Goal: Check status: Check status

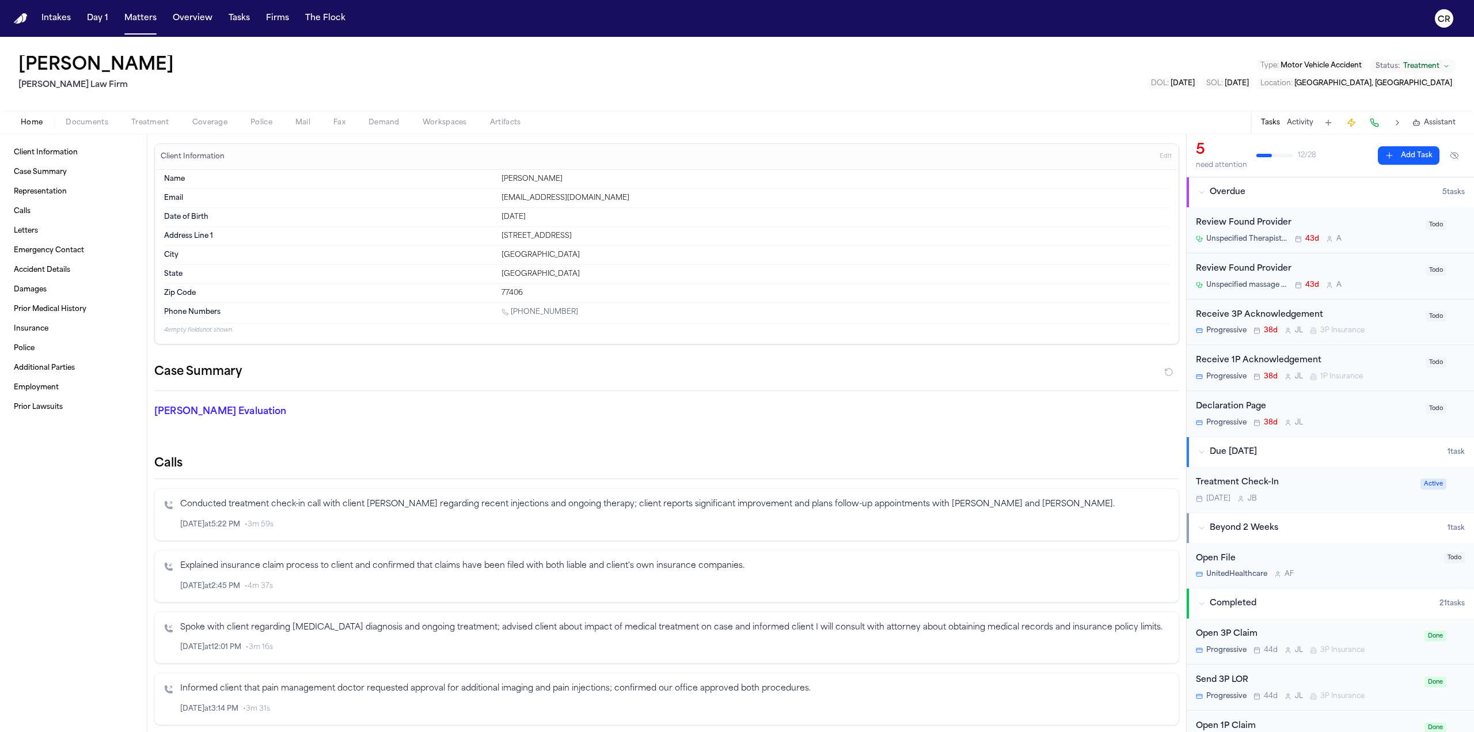
click at [16, 18] on img "Home" at bounding box center [21, 18] width 14 height 11
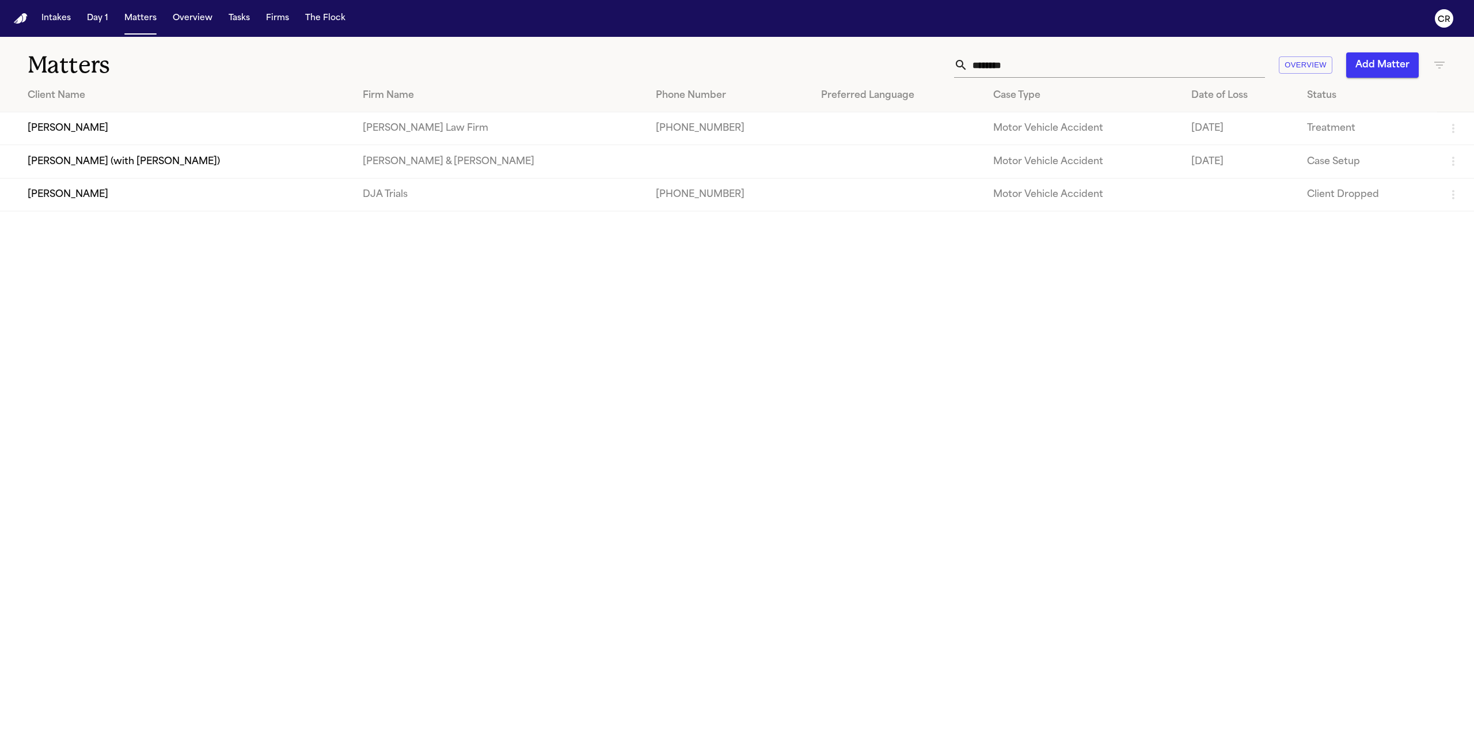
drag, startPoint x: 325, startPoint y: 346, endPoint x: 620, endPoint y: 12, distance: 445.5
click at [325, 346] on main "Matters ******** Overview Add Matter Client Name Firm Name Phone Number Preferr…" at bounding box center [737, 384] width 1474 height 695
